Goal: Task Accomplishment & Management: Complete application form

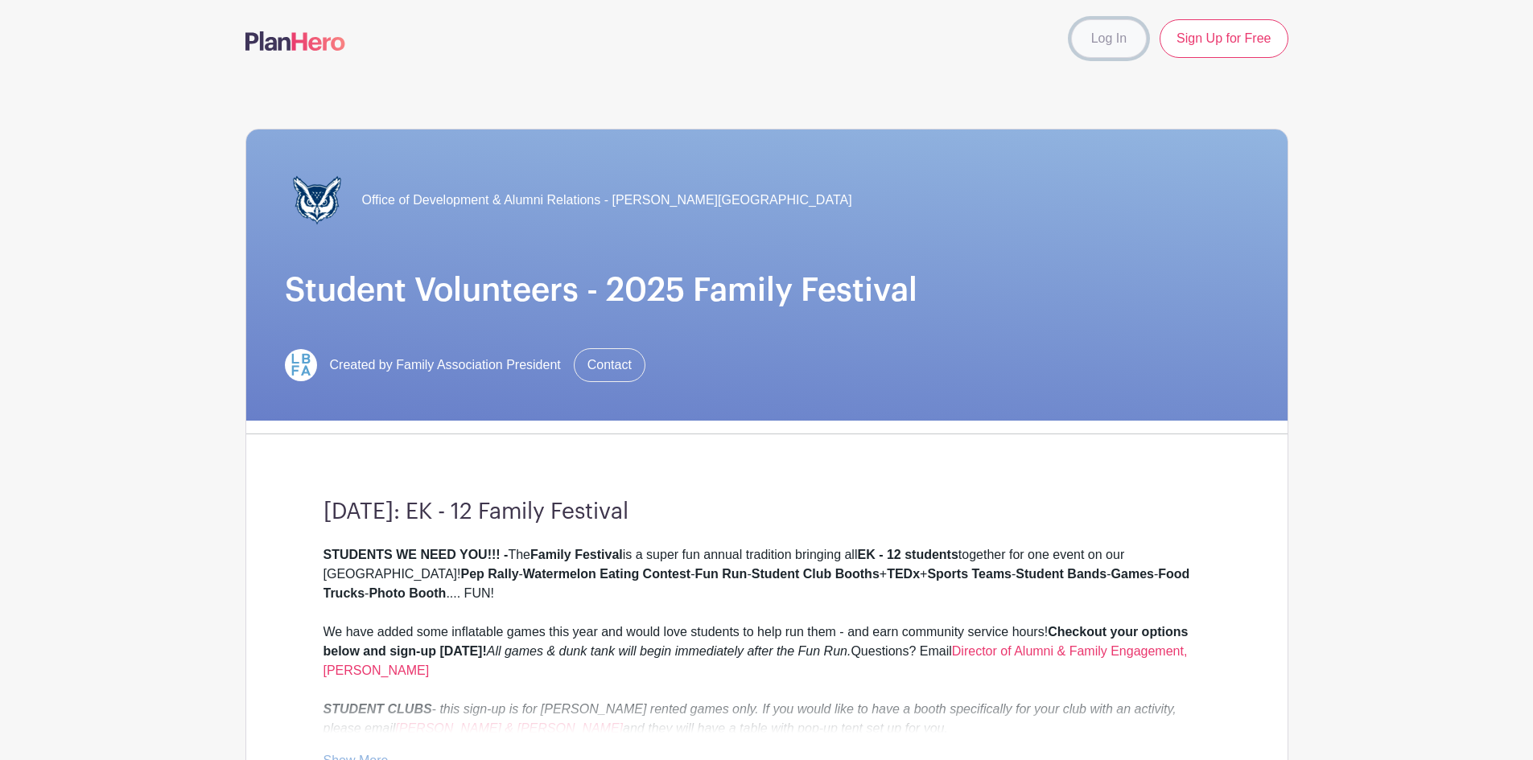
click at [1102, 36] on link "Log In" at bounding box center [1109, 38] width 76 height 39
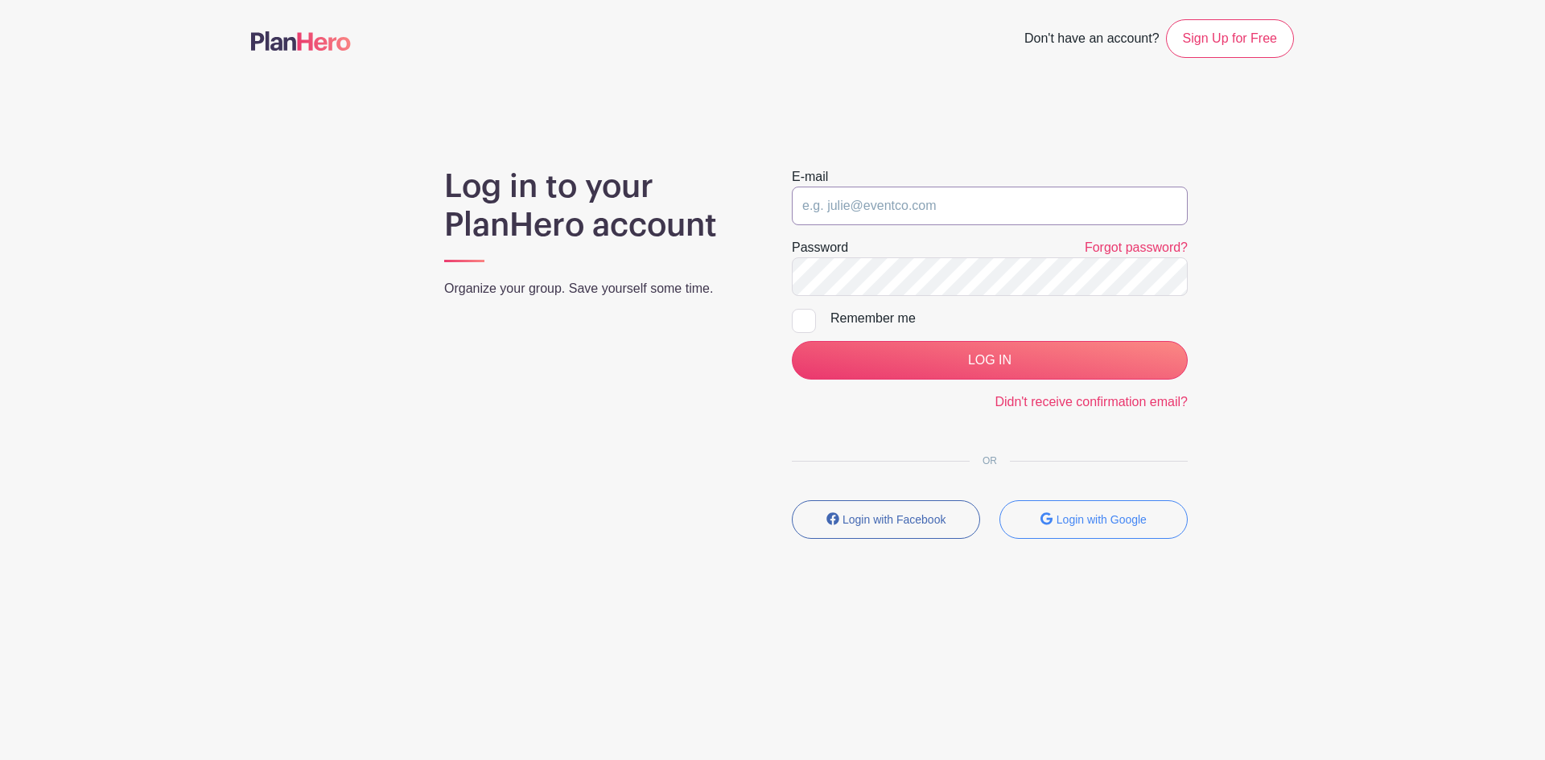
type input "lbsfapresident@gmail.com"
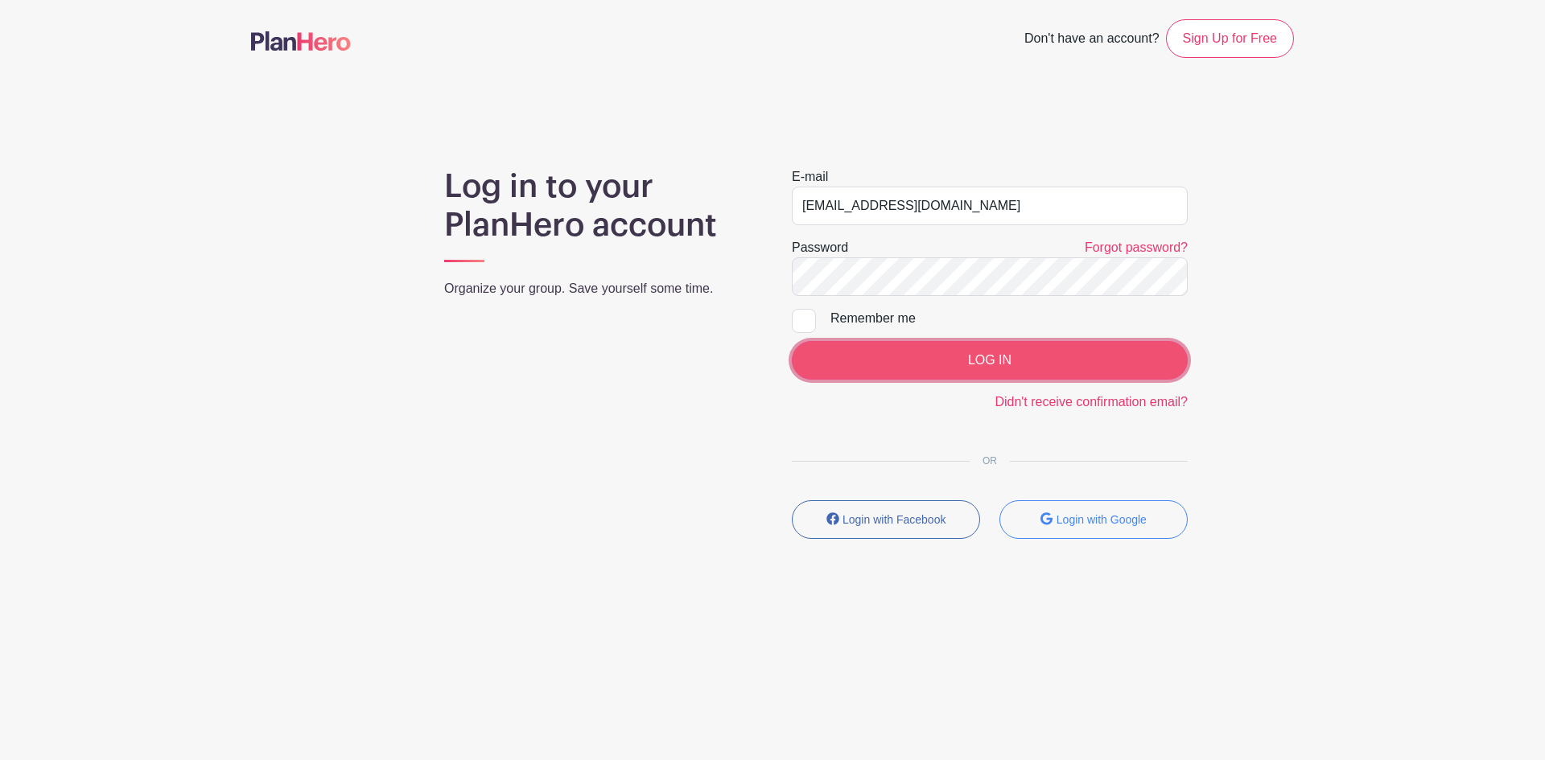
click at [995, 357] on input "LOG IN" at bounding box center [990, 360] width 396 height 39
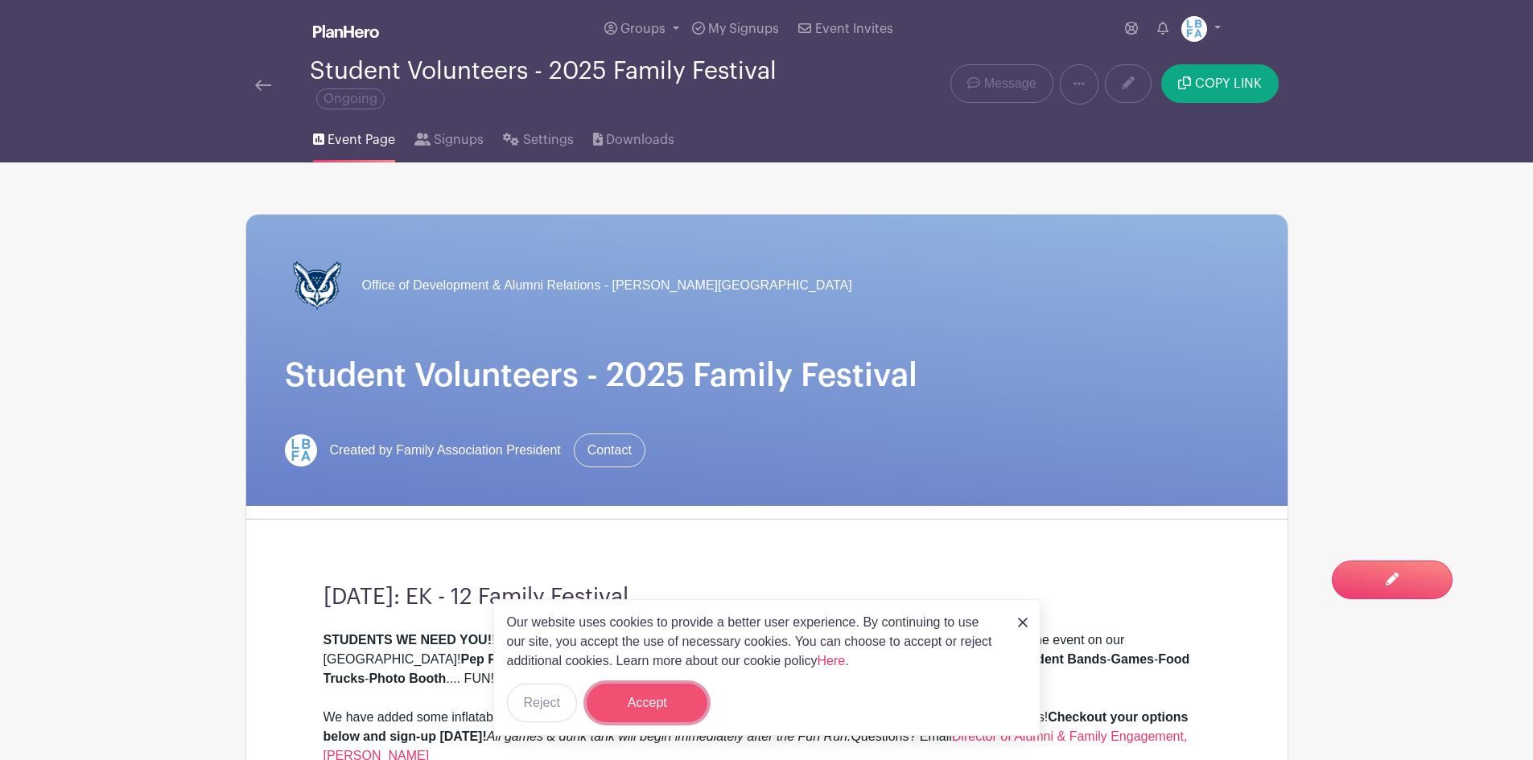
click at [660, 694] on button "Accept" at bounding box center [647, 703] width 121 height 39
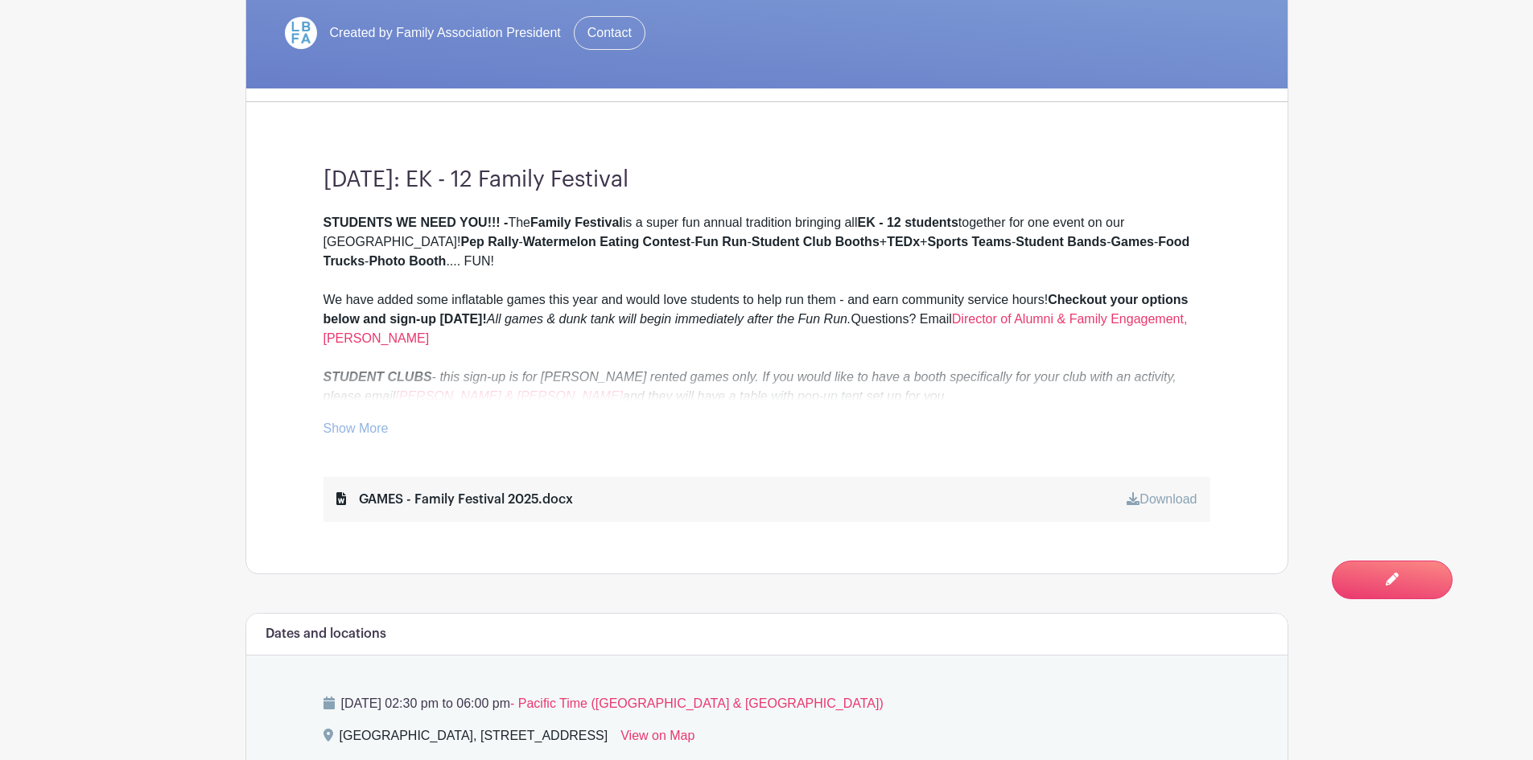
scroll to position [245, 0]
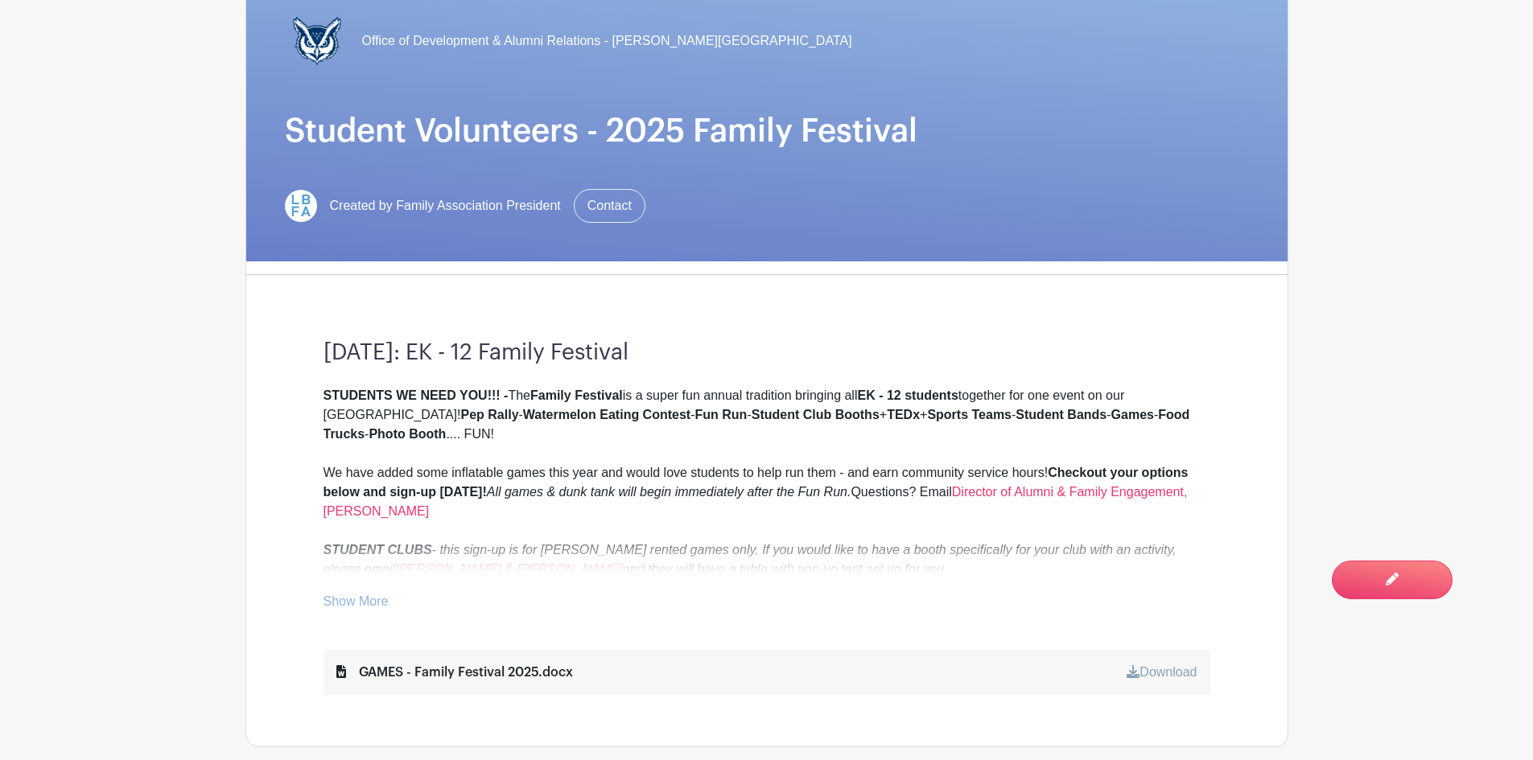
click at [344, 600] on link "Show More" at bounding box center [356, 605] width 65 height 20
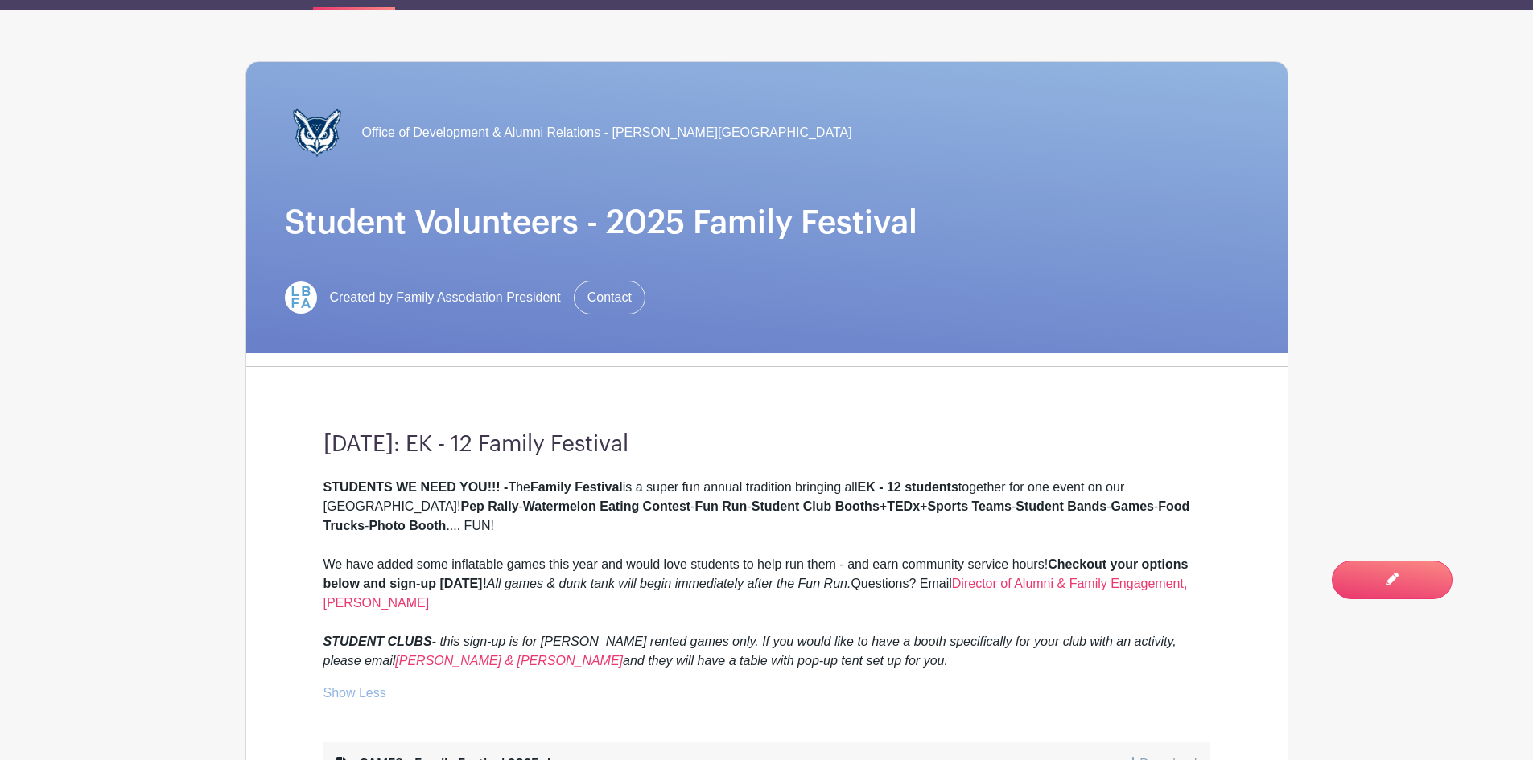
scroll to position [0, 0]
